Goal: Navigation & Orientation: Find specific page/section

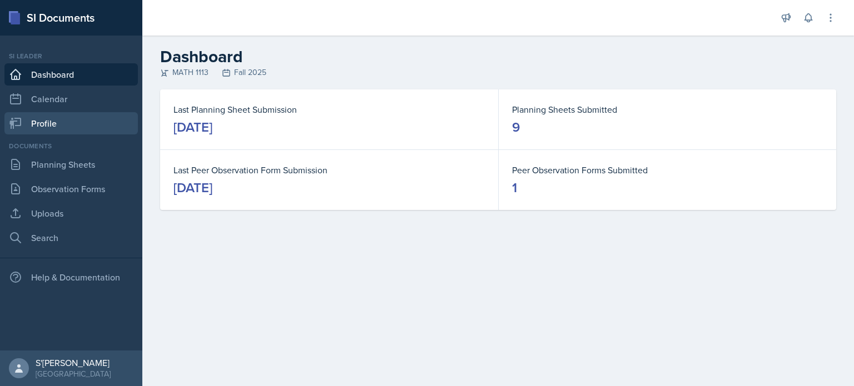
click at [55, 131] on link "Profile" at bounding box center [70, 123] width 133 height 22
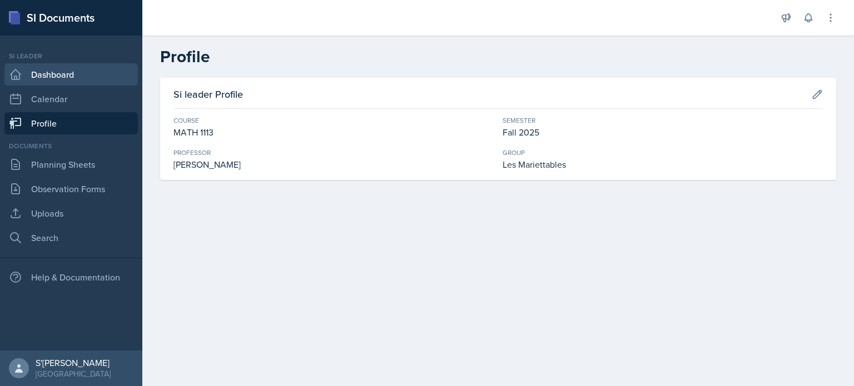
click at [66, 66] on link "Dashboard" at bounding box center [70, 74] width 133 height 22
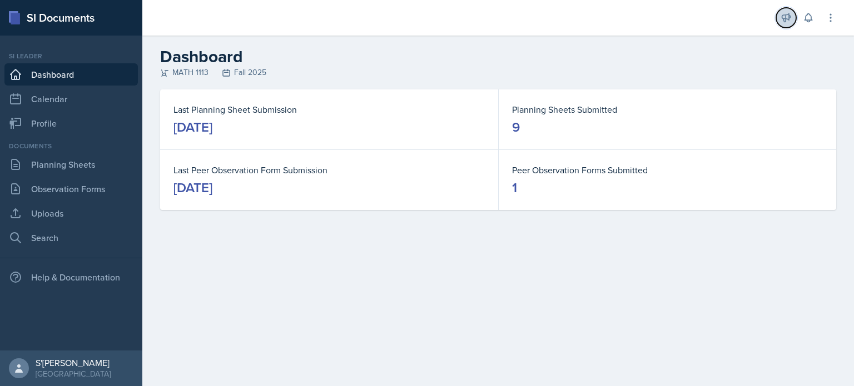
click at [782, 20] on icon at bounding box center [786, 17] width 11 height 11
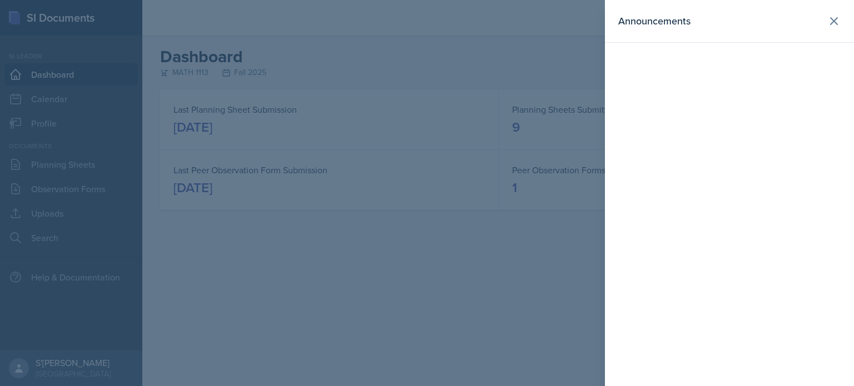
click at [351, 197] on div at bounding box center [427, 193] width 854 height 386
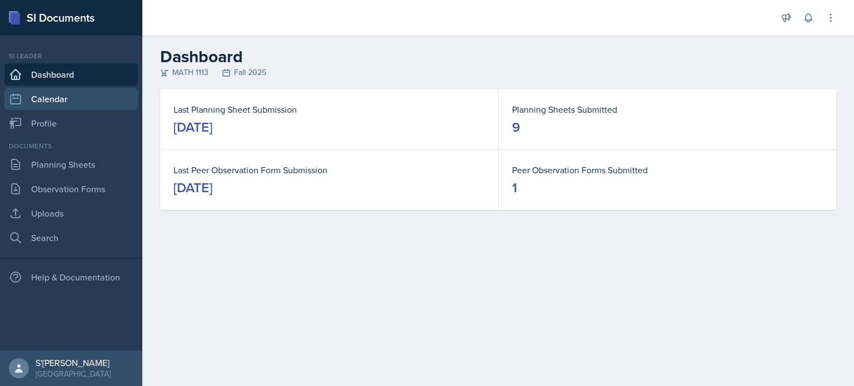
click at [47, 88] on link "Calendar" at bounding box center [70, 99] width 133 height 22
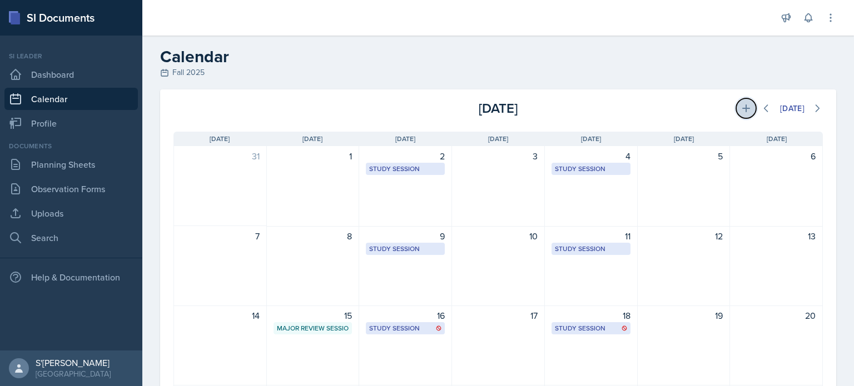
click at [745, 108] on button at bounding box center [746, 108] width 20 height 20
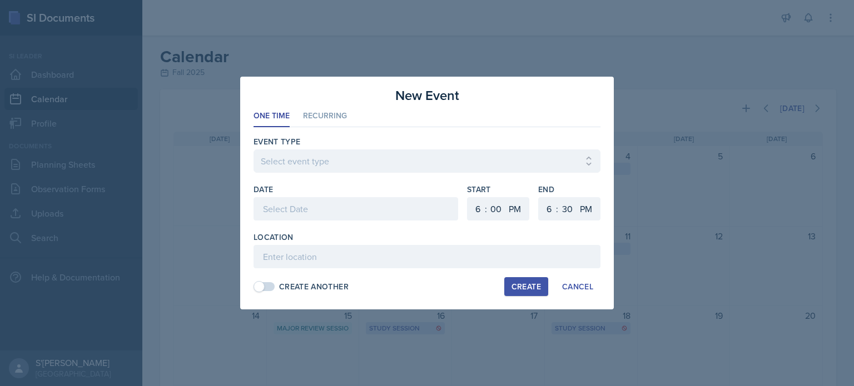
click at [670, 86] on div at bounding box center [427, 193] width 854 height 386
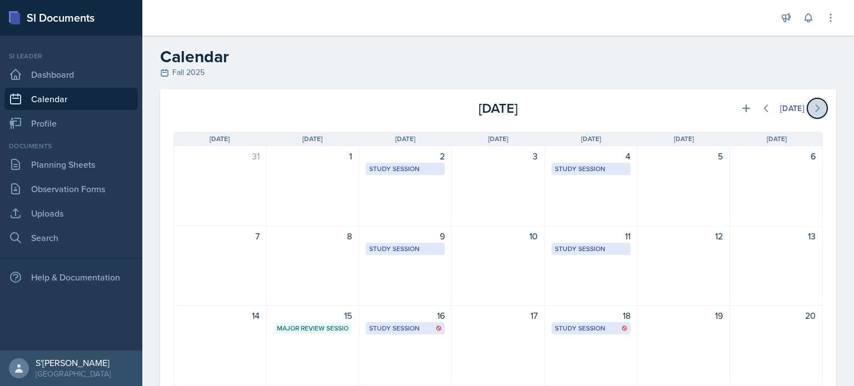
click at [812, 108] on icon at bounding box center [817, 108] width 11 height 11
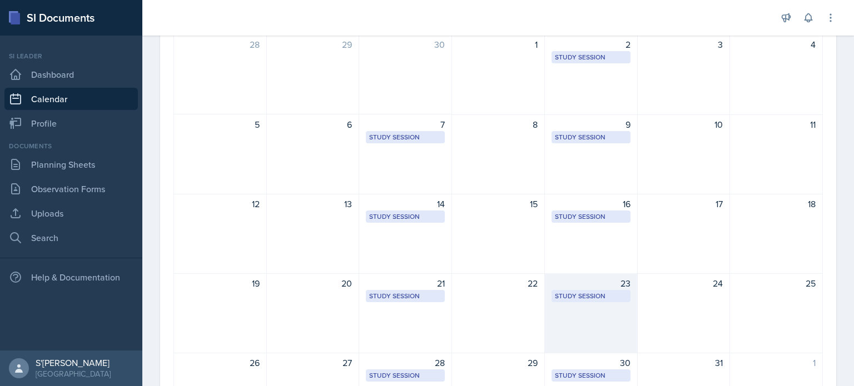
scroll to position [111, 0]
